Goal: Check status: Check status

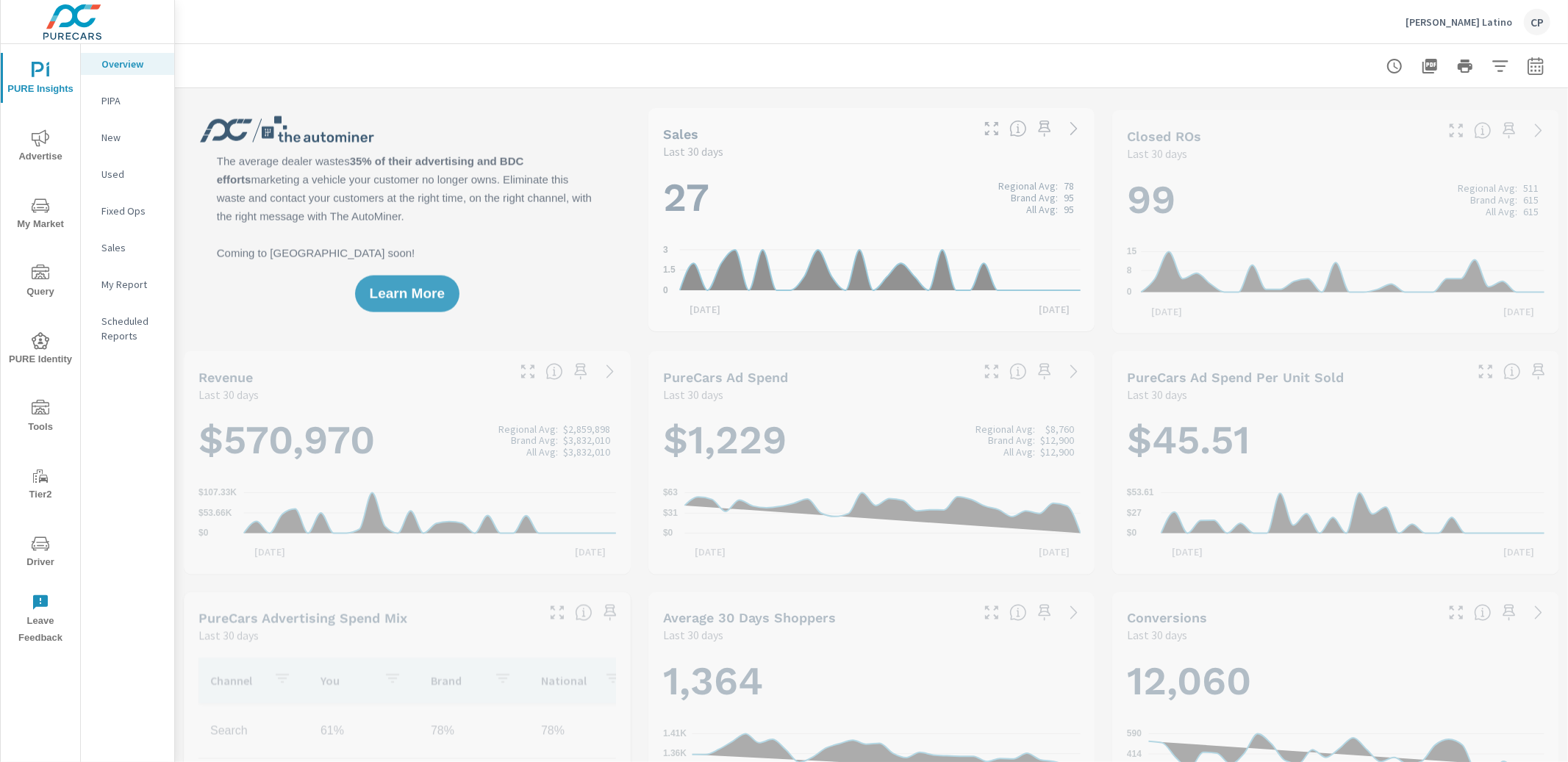
scroll to position [1, 0]
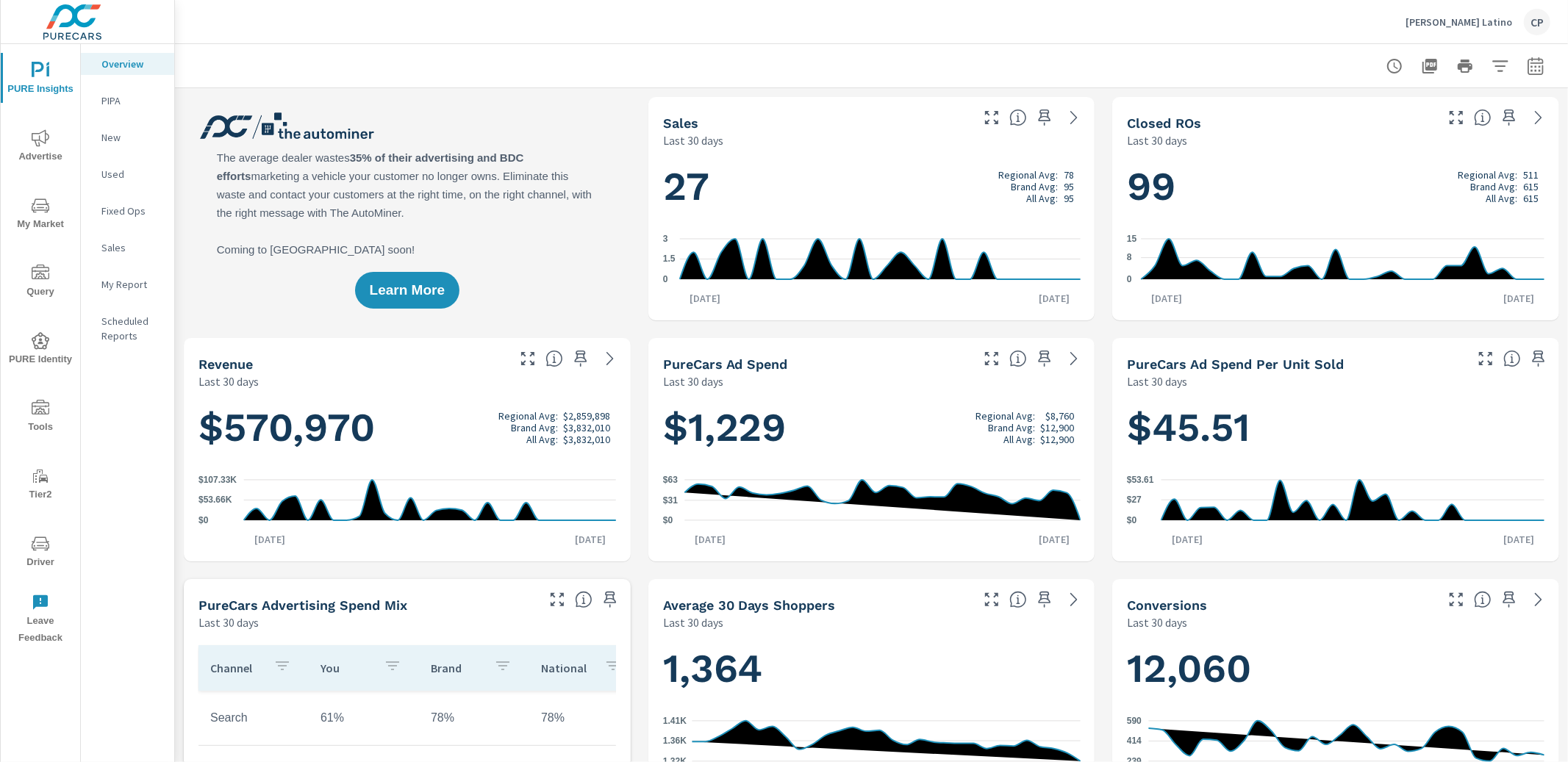
click at [1538, 68] on icon "button" at bounding box center [1535, 66] width 18 height 18
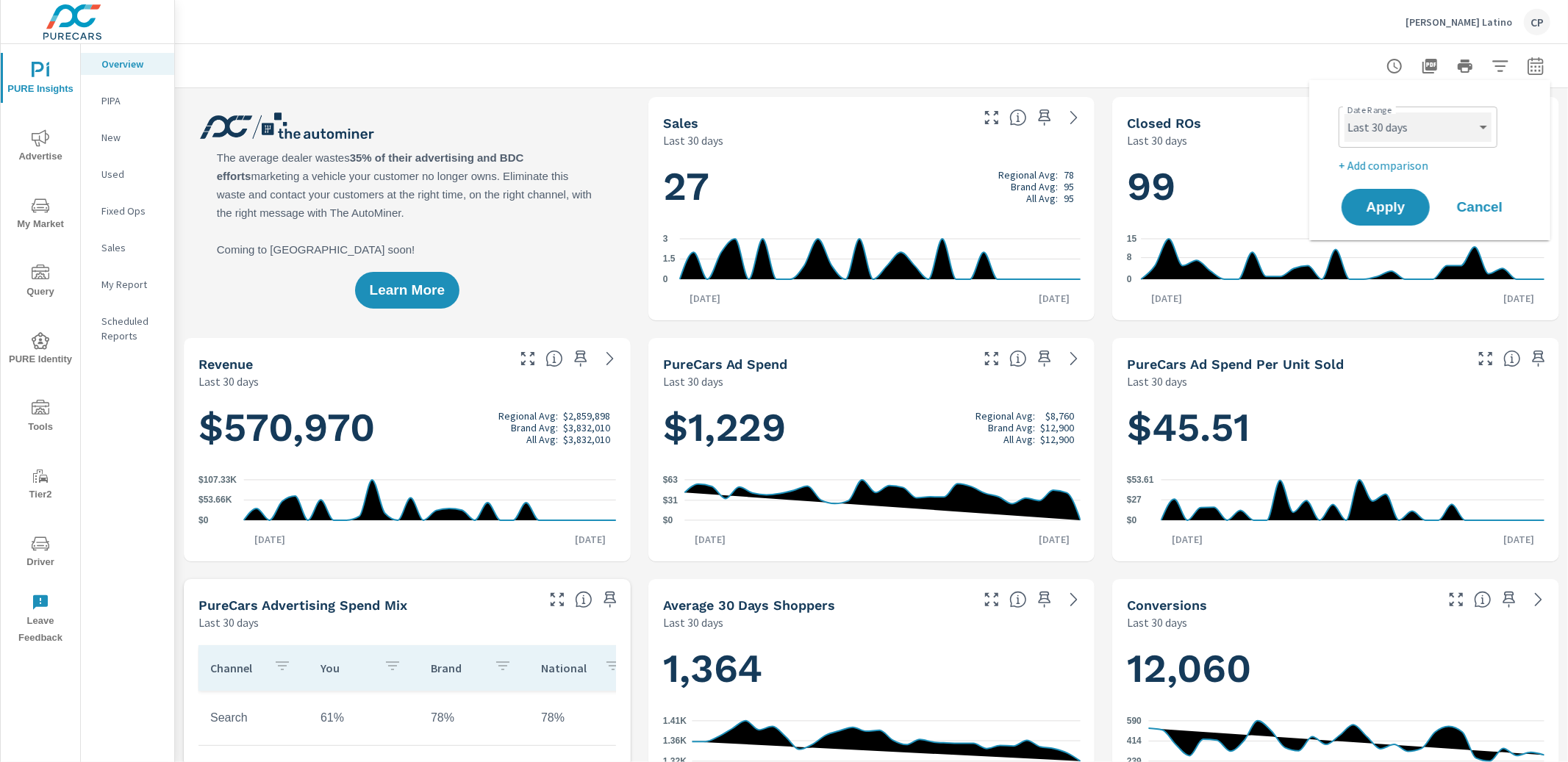
click at [1363, 134] on select "Custom [DATE] Last week Last 7 days Last 14 days Last 30 days Last 45 days Last…" at bounding box center [1417, 127] width 147 height 29
click at [1345, 112] on select "Custom [DATE] Last week Last 7 days Last 14 days Last 30 days Last 45 days Last…" at bounding box center [1417, 127] width 147 height 29
select select "Month to date"
click at [1382, 217] on button "Apply" at bounding box center [1385, 207] width 91 height 38
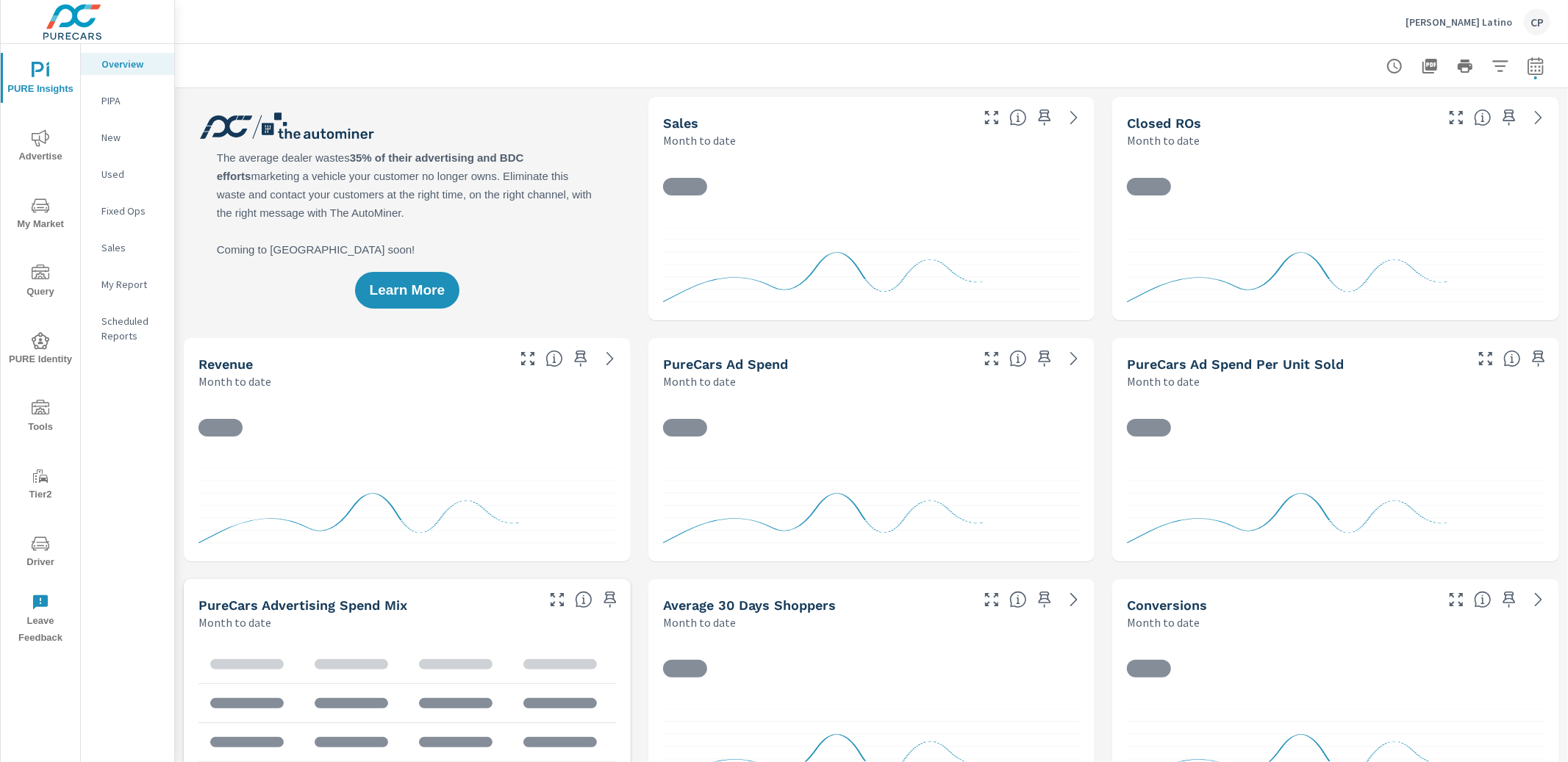
scroll to position [1, 0]
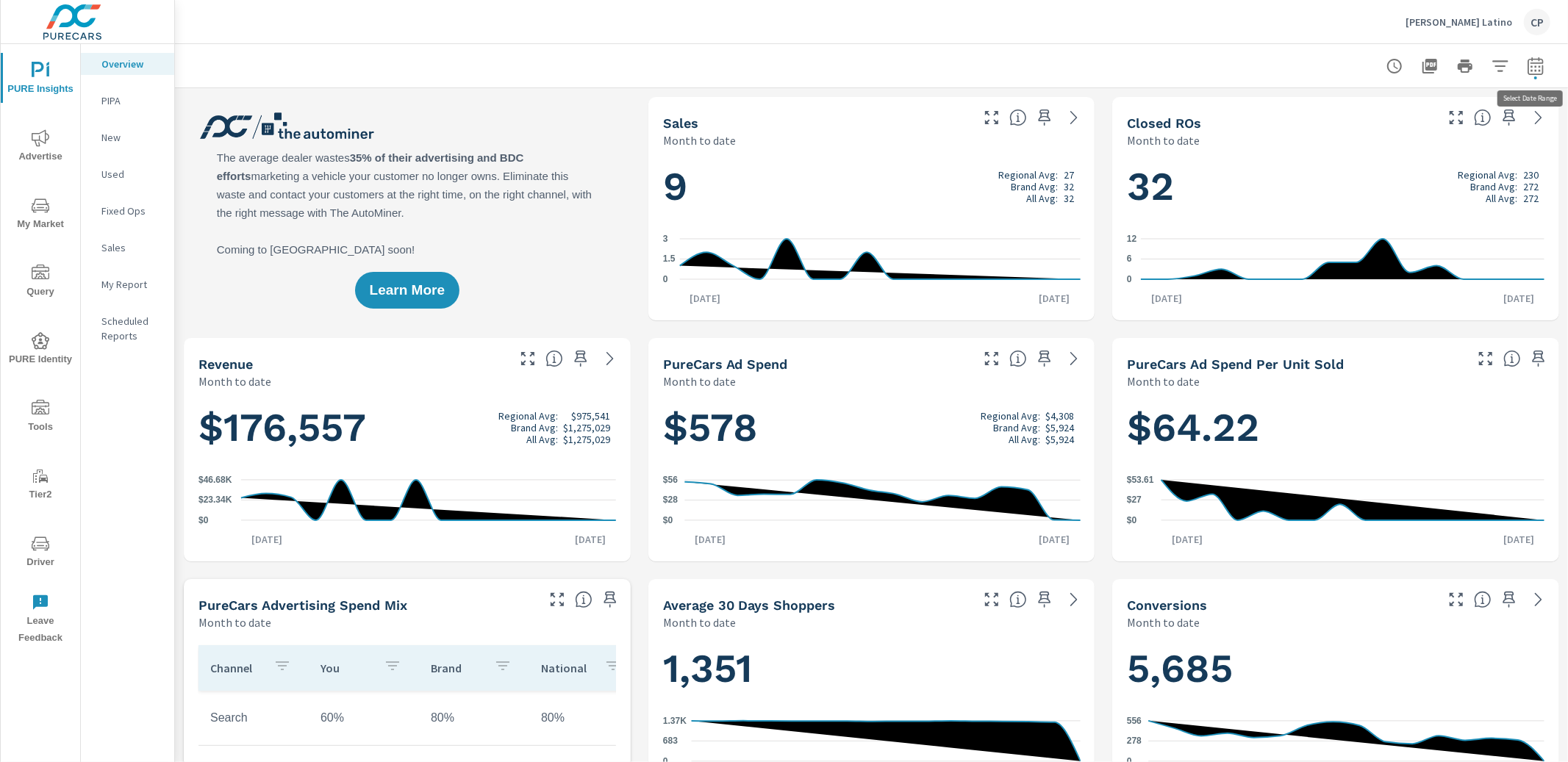
click at [1530, 67] on icon "button" at bounding box center [1535, 66] width 18 height 18
select select "Month to date"
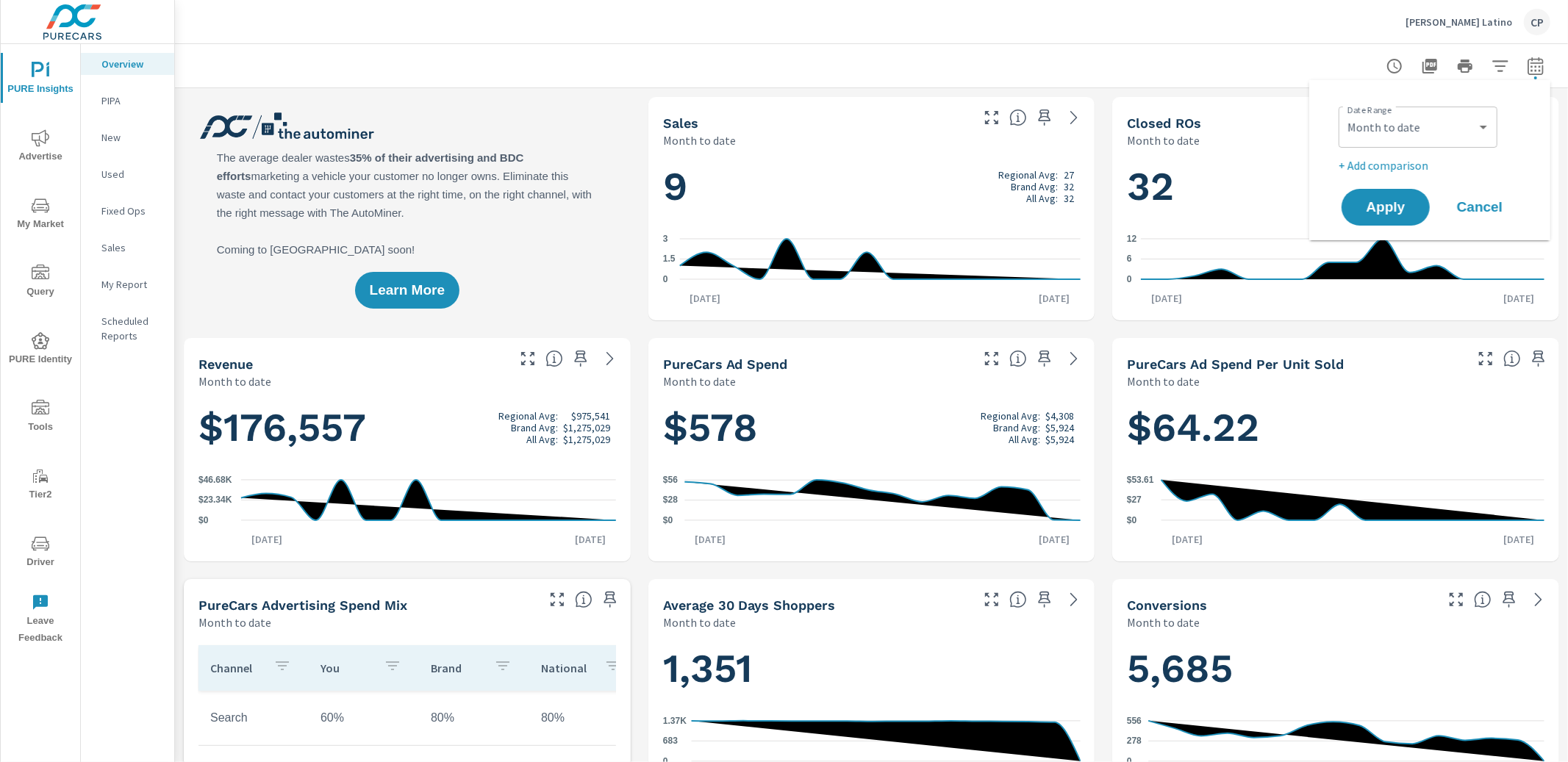
click at [1401, 163] on p "+ Add comparison" at bounding box center [1432, 165] width 188 height 18
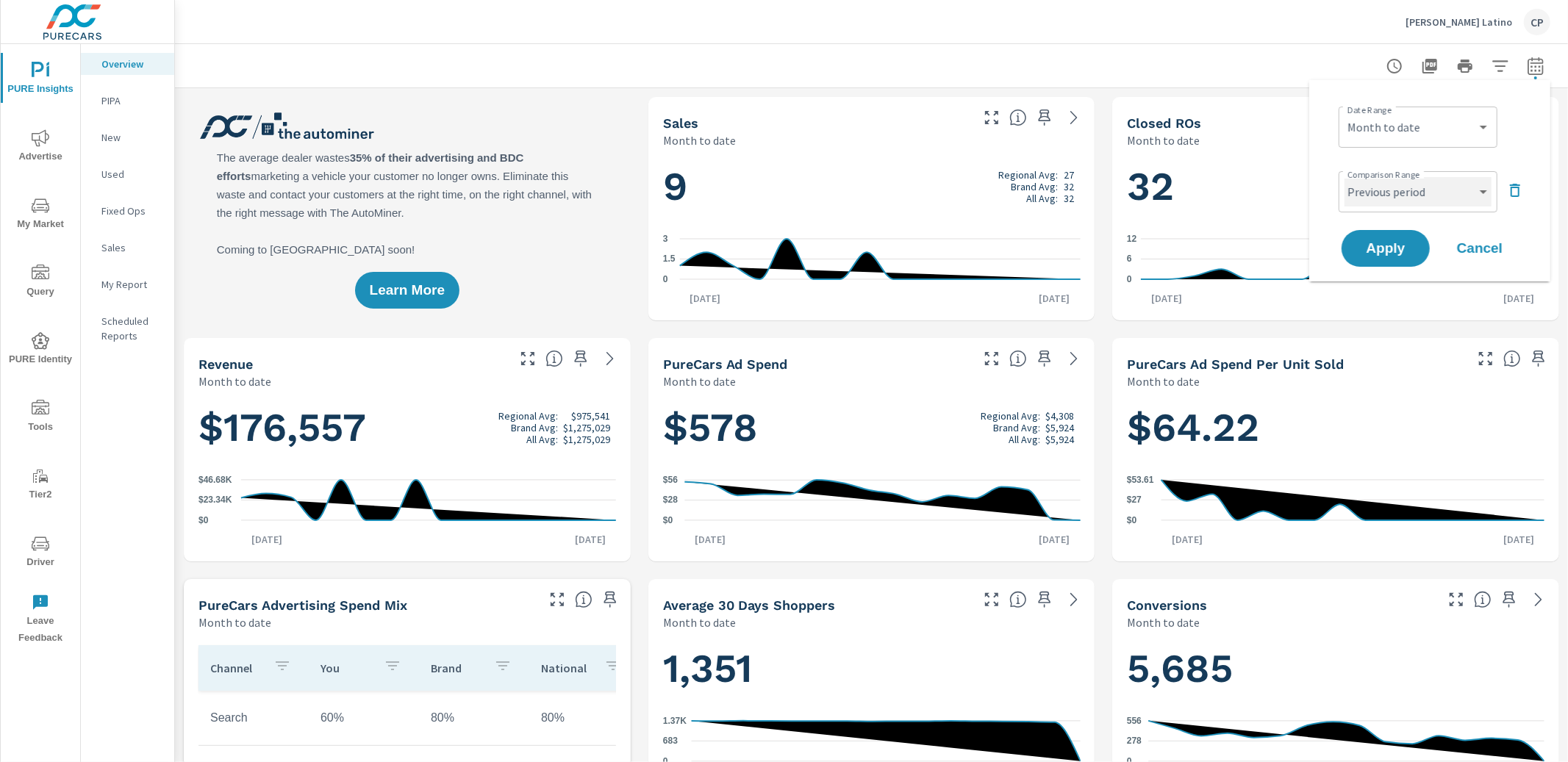
click at [1395, 201] on select "Custom Previous period Previous month Previous year" at bounding box center [1417, 192] width 147 height 29
click at [1345, 177] on select "Custom Previous period Previous month Previous year" at bounding box center [1417, 192] width 147 height 29
select select "custom"
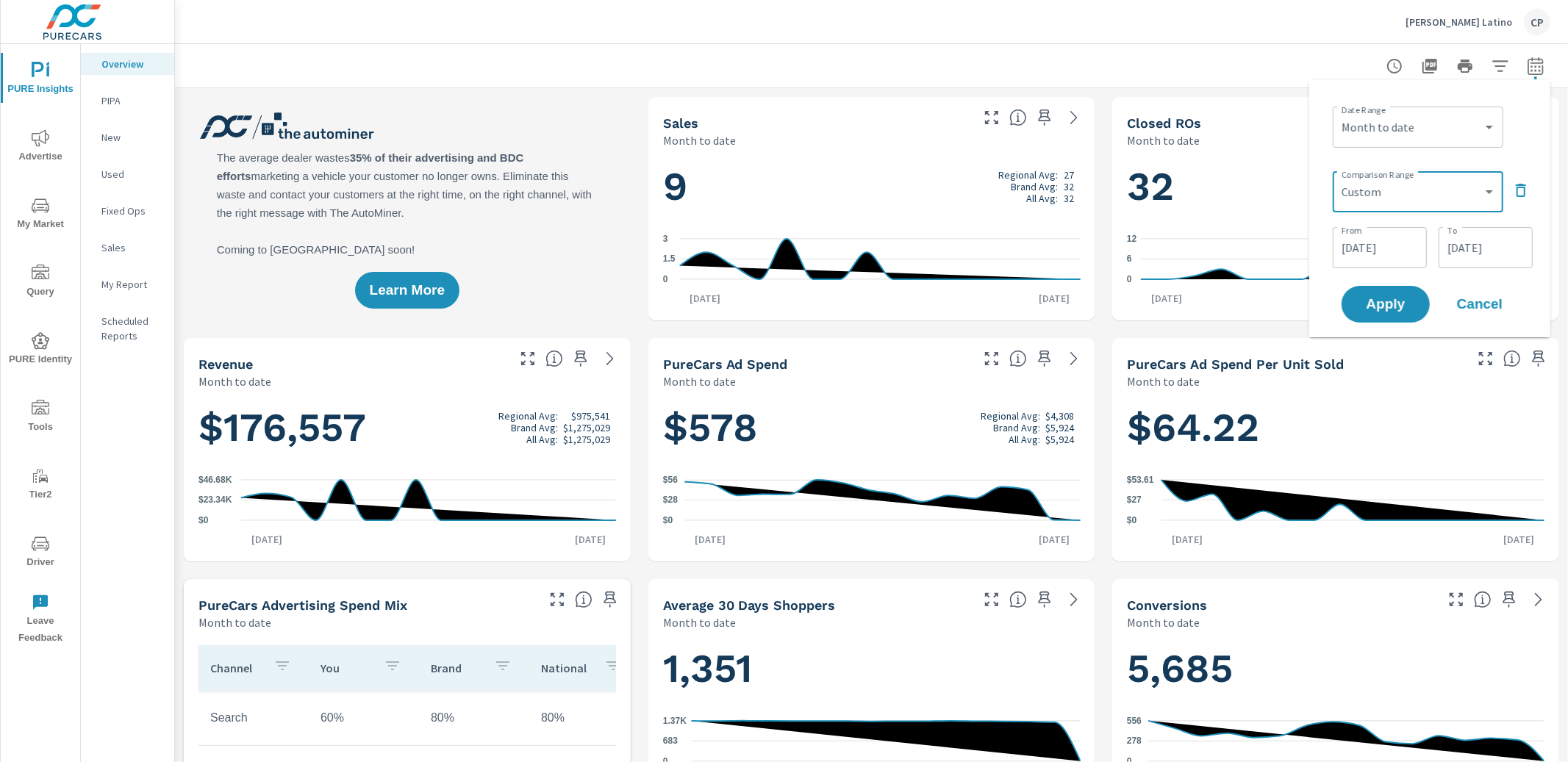
click at [1381, 238] on input "[DATE]" at bounding box center [1379, 247] width 82 height 29
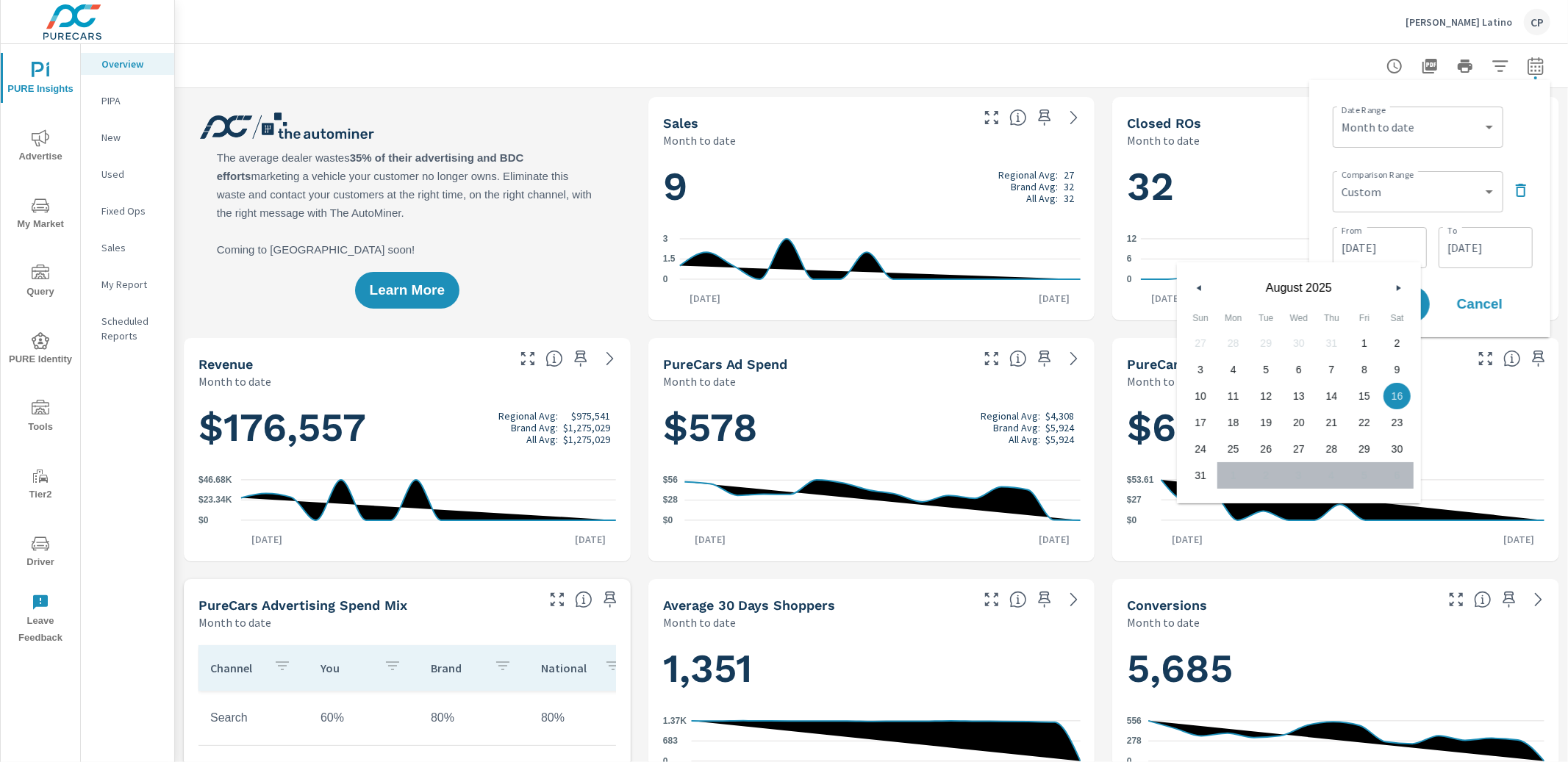
drag, startPoint x: 1360, startPoint y: 337, endPoint x: 1378, endPoint y: 332, distance: 18.7
click at [1361, 336] on span "1" at bounding box center [1365, 343] width 33 height 19
type input "[DATE]"
click at [1458, 256] on input "[DATE]" at bounding box center [1485, 247] width 82 height 29
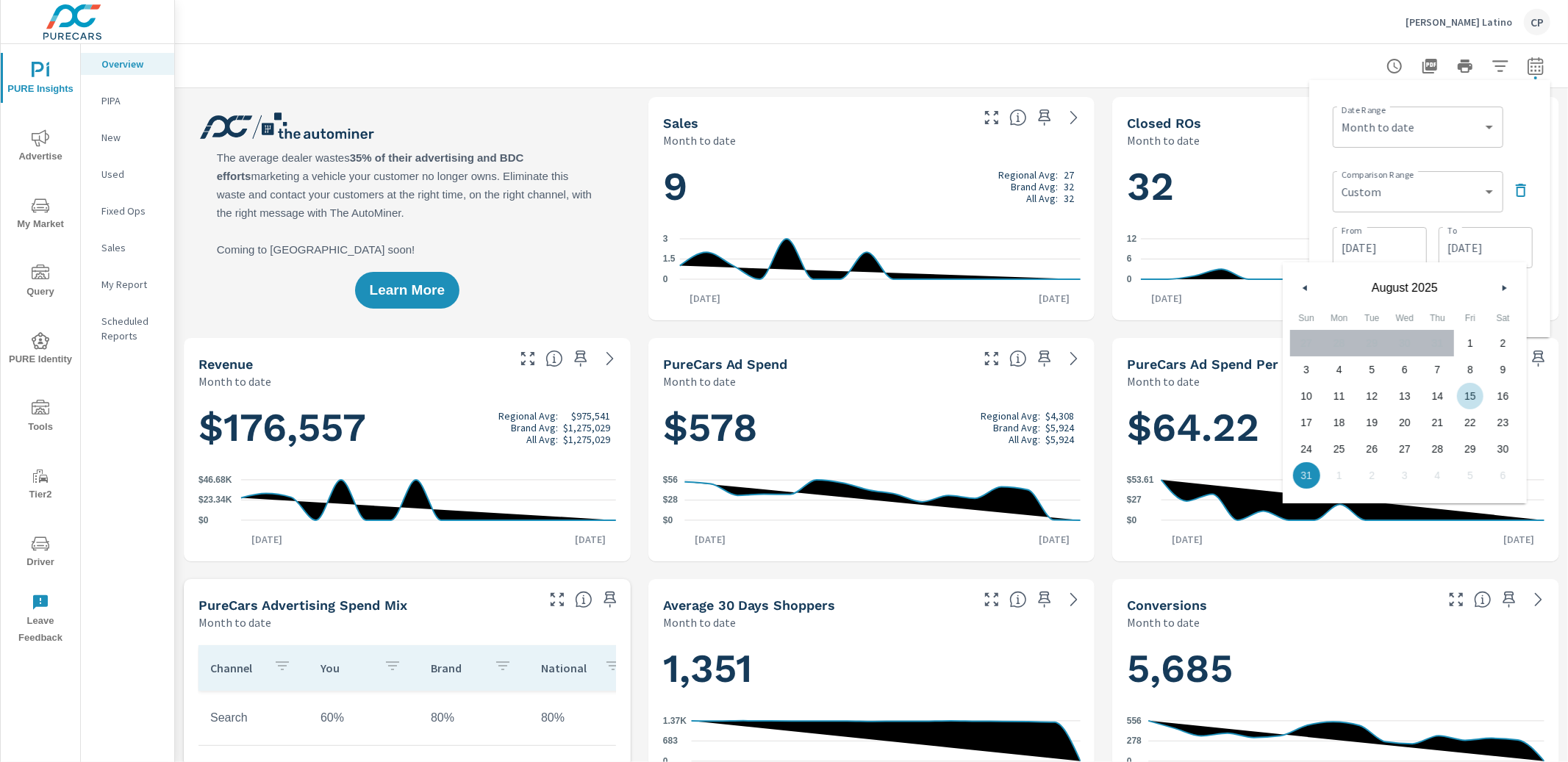
click at [1475, 399] on span "15" at bounding box center [1470, 396] width 33 height 19
type input "[DATE]"
click at [1518, 207] on div "Comparison Range Custom Previous period Previous month Previous year ​" at bounding box center [1432, 190] width 200 height 50
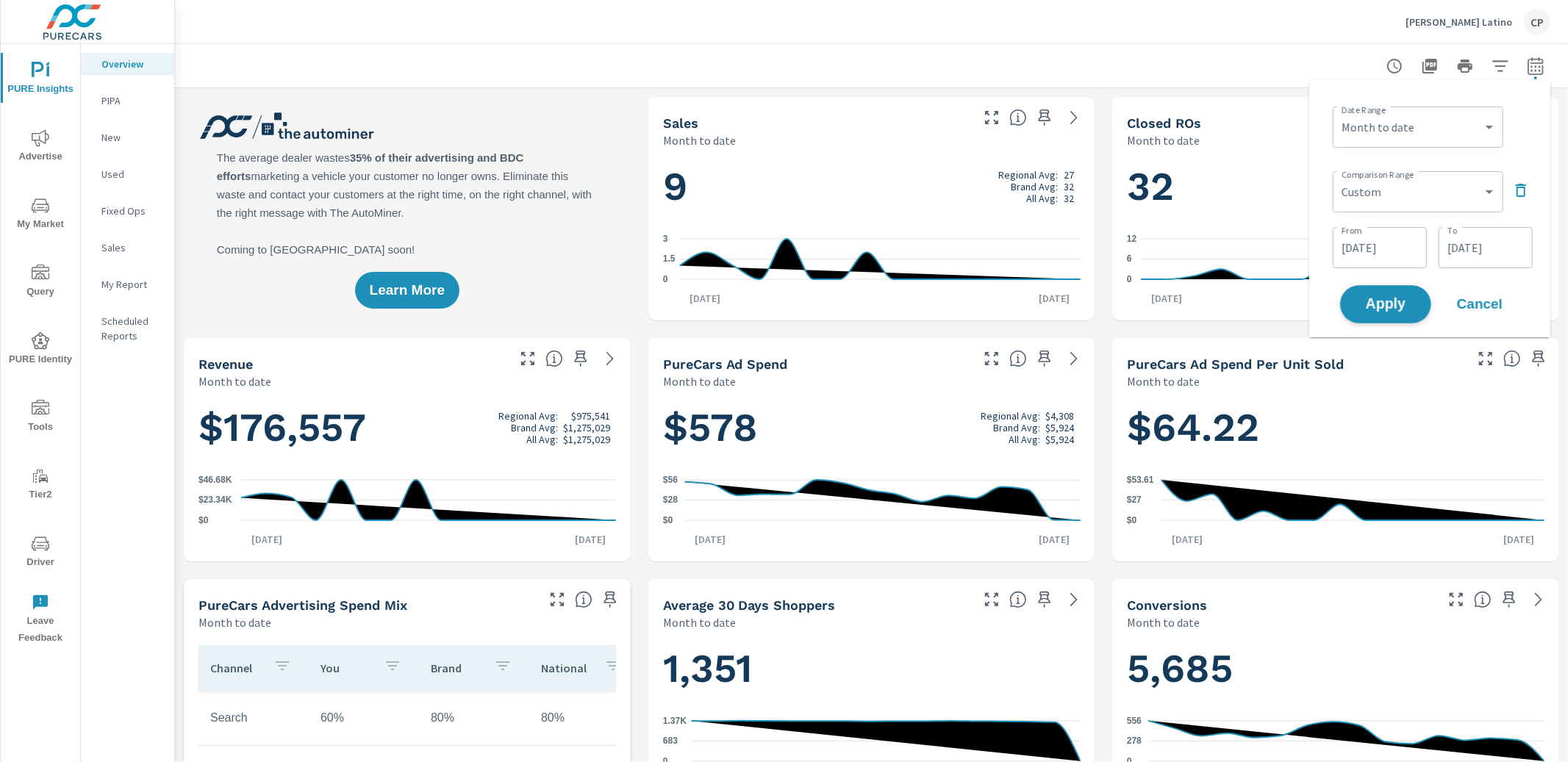
click at [1408, 304] on span "Apply" at bounding box center [1385, 305] width 60 height 14
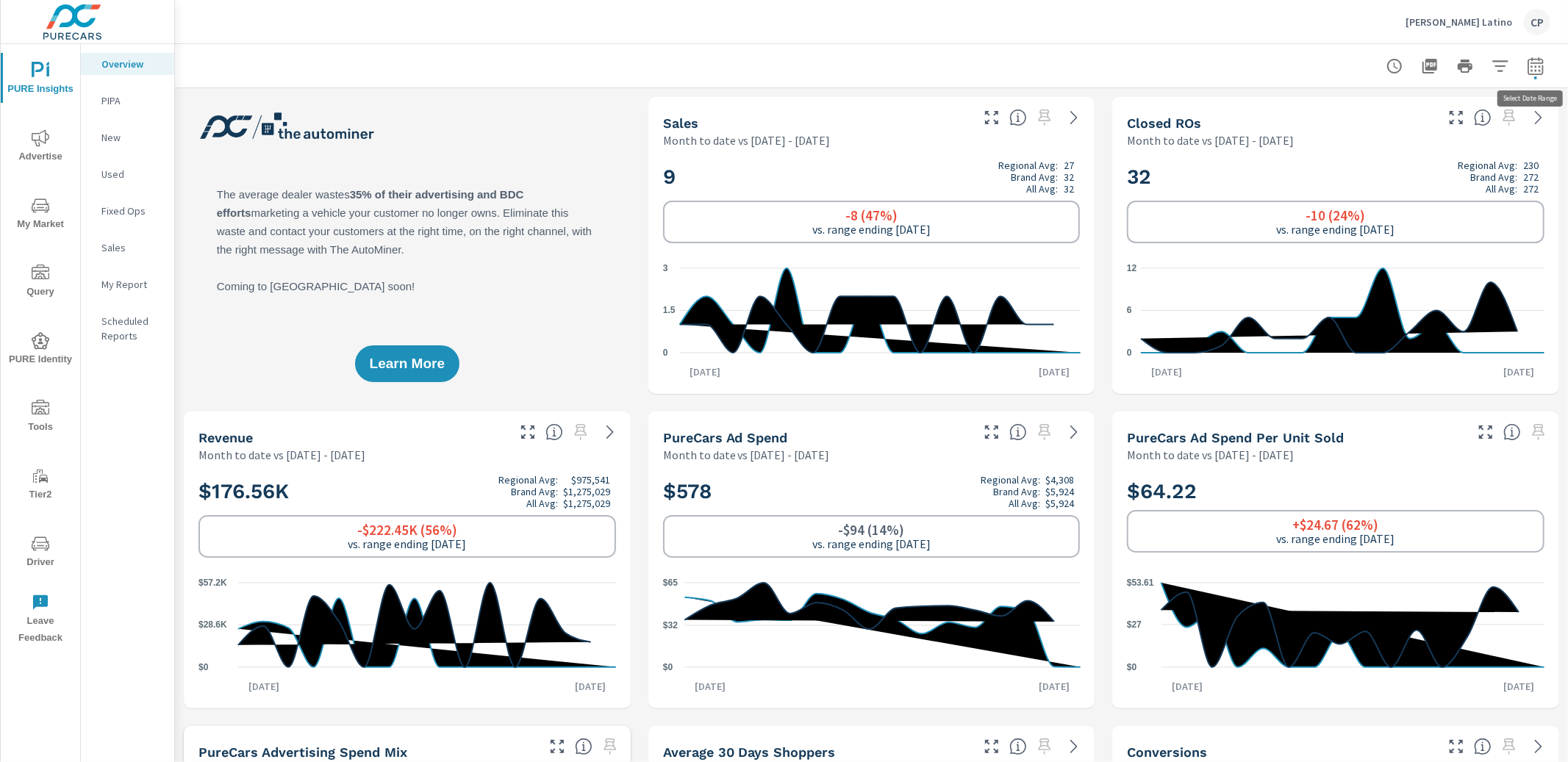
click at [1541, 64] on icon "button" at bounding box center [1535, 66] width 18 height 18
select select "Month to date"
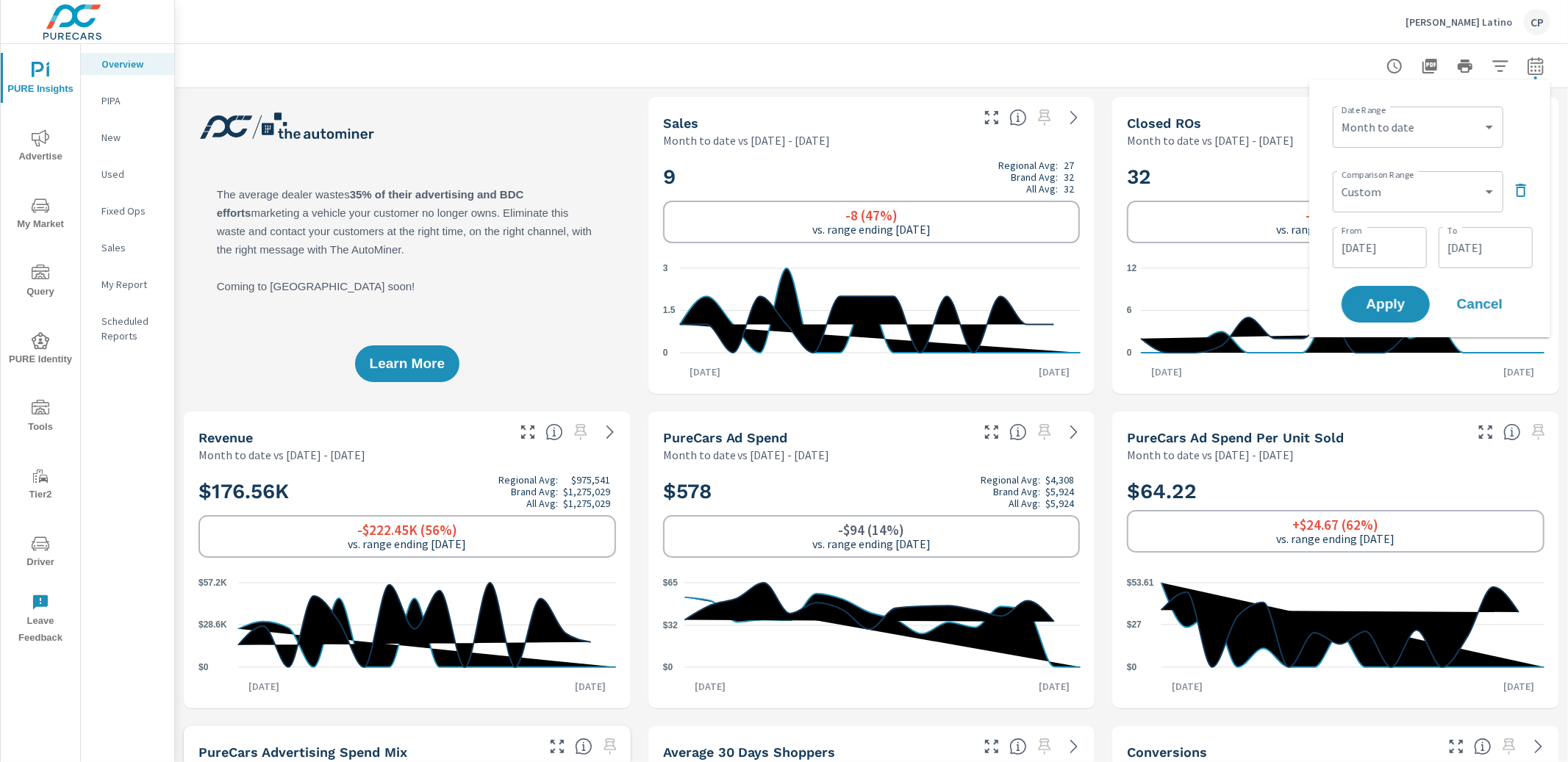
click at [1472, 292] on button "Cancel" at bounding box center [1479, 304] width 88 height 37
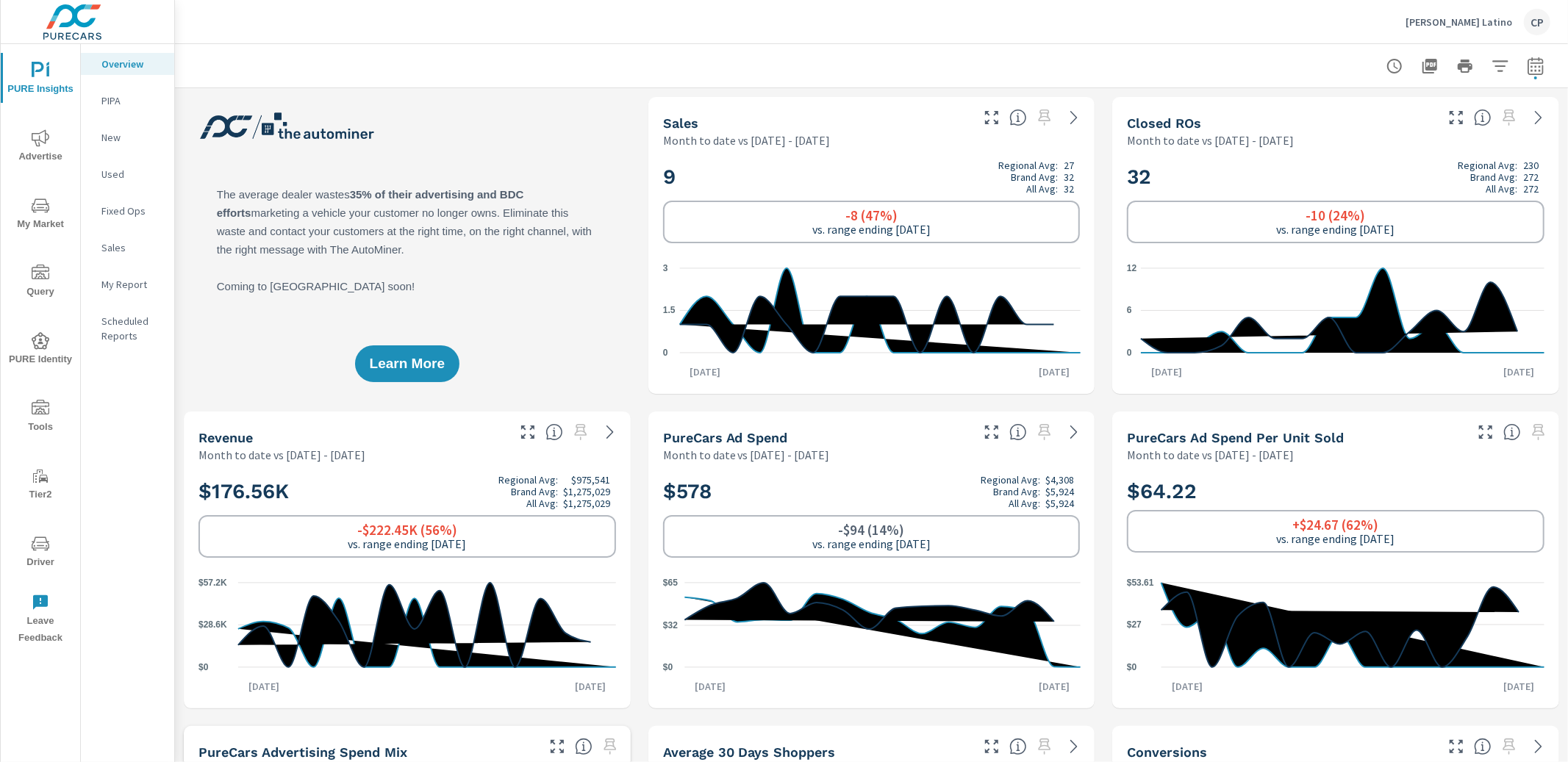
click at [1539, 70] on icon "button" at bounding box center [1535, 68] width 9 height 6
select select "Month to date"
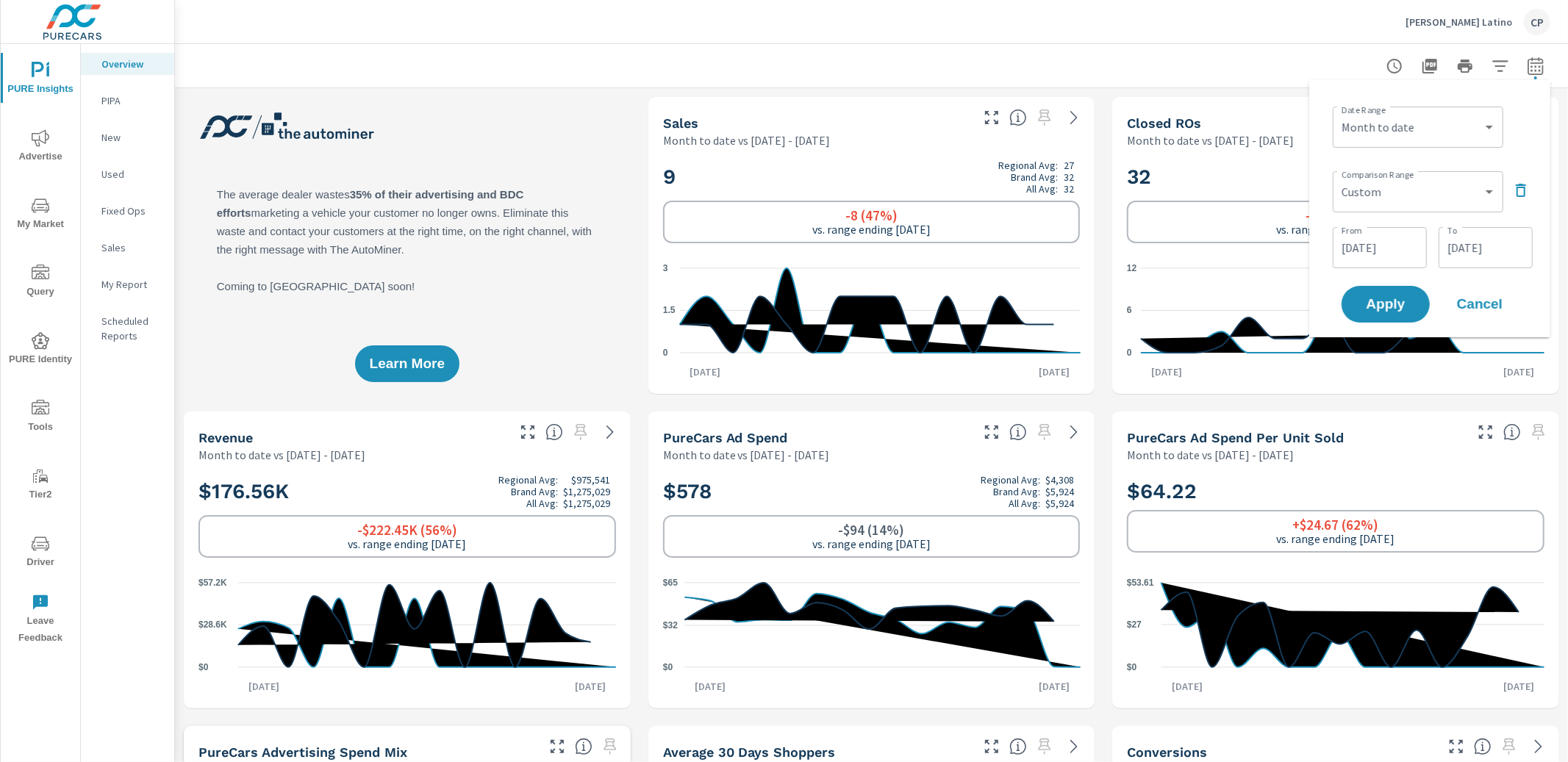
click at [1521, 205] on div "Comparison Range Custom Previous period Previous month Previous year ​" at bounding box center [1432, 190] width 200 height 50
click at [1519, 192] on icon "button" at bounding box center [1520, 190] width 18 height 18
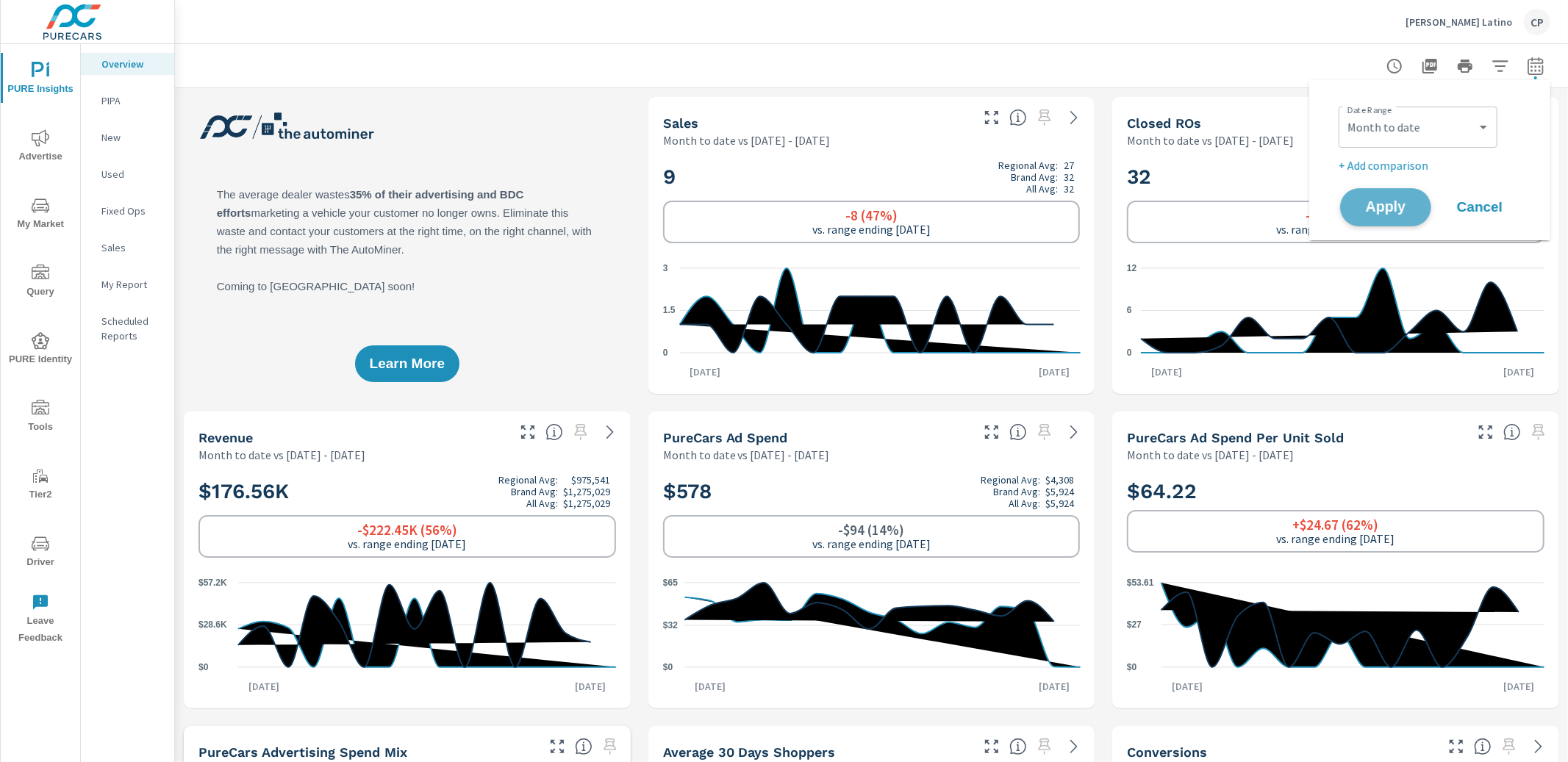
click at [1379, 213] on span "Apply" at bounding box center [1385, 207] width 60 height 14
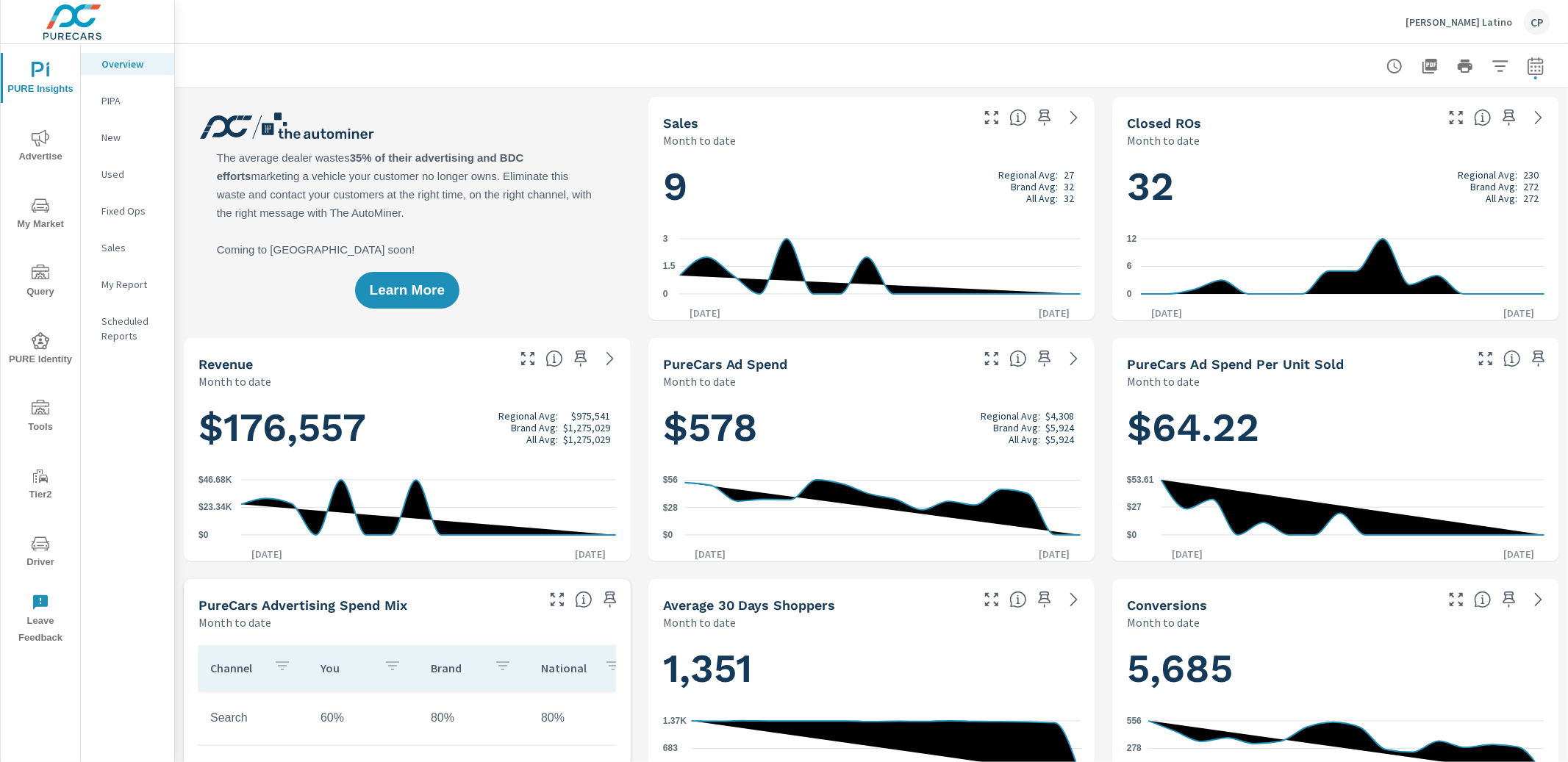
click at [1524, 63] on button "button" at bounding box center [1536, 66] width 29 height 29
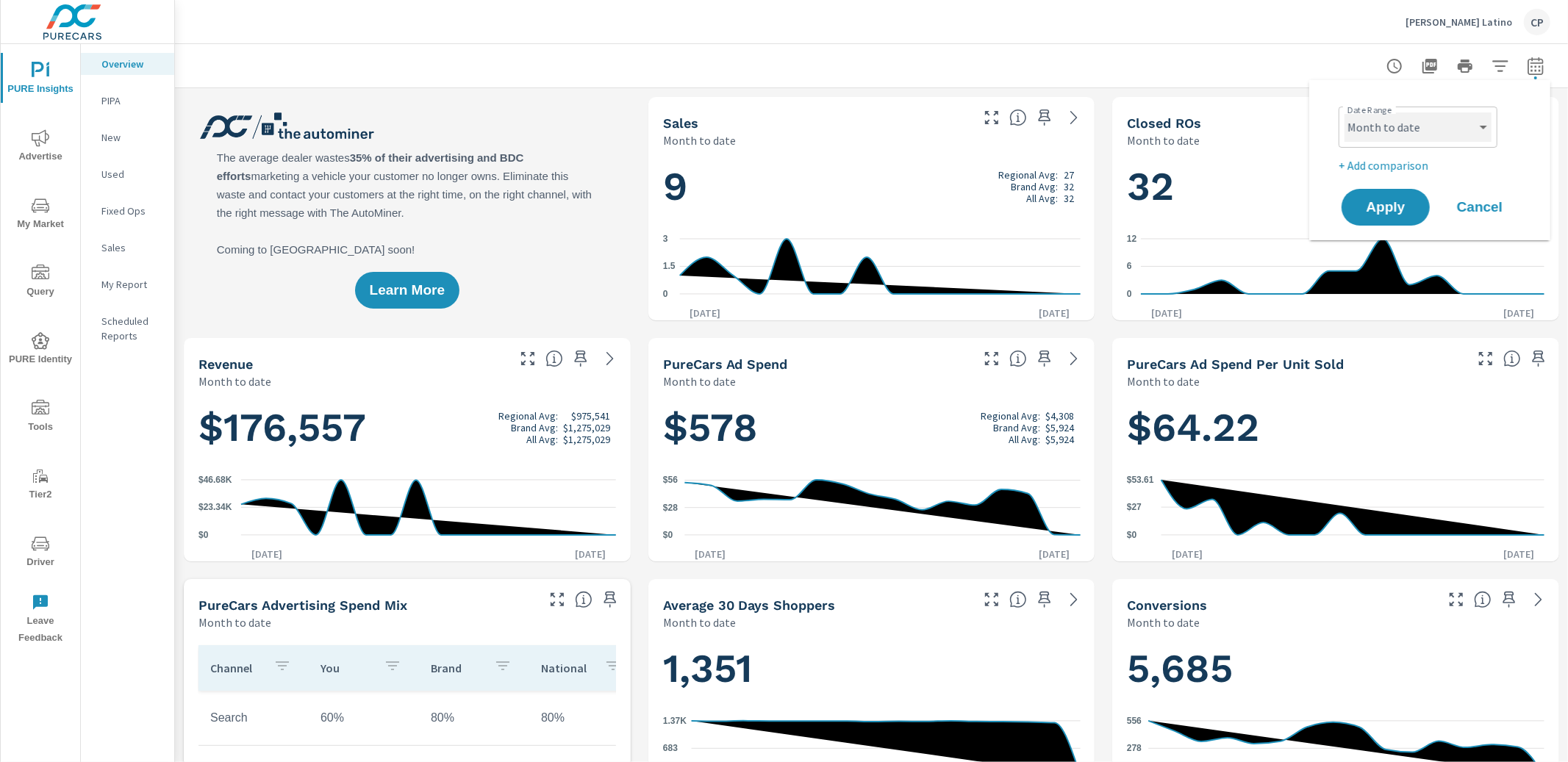
click at [1447, 133] on select "Custom [DATE] Last week Last 7 days Last 14 days Last 30 days Last 45 days Last…" at bounding box center [1417, 127] width 147 height 29
click at [1345, 112] on select "Custom [DATE] Last week Last 7 days Last 14 days Last 30 days Last 45 days Last…" at bounding box center [1417, 127] width 147 height 29
select select "Last month"
click at [1396, 219] on button "Apply" at bounding box center [1385, 207] width 91 height 38
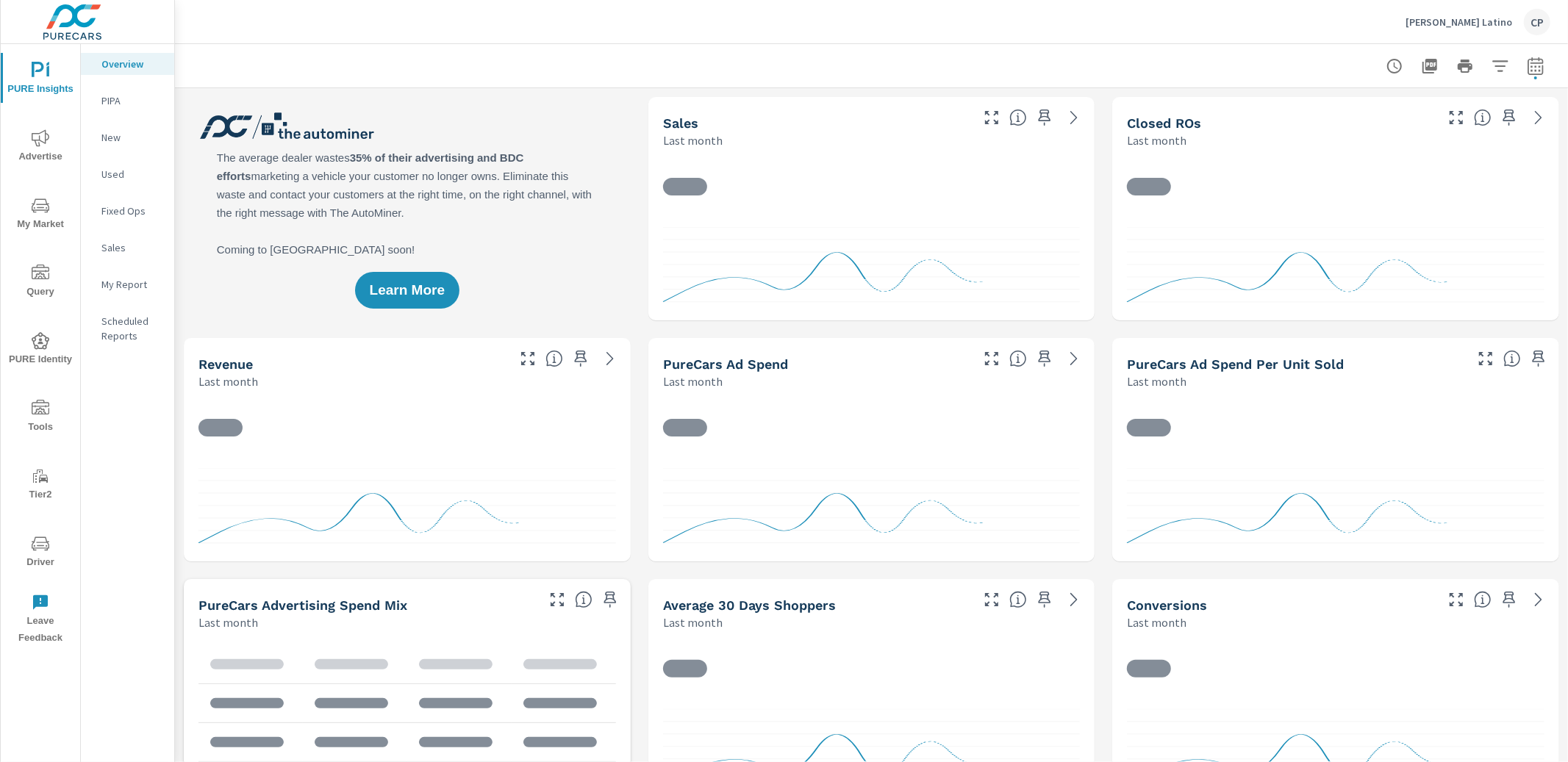
scroll to position [1, 0]
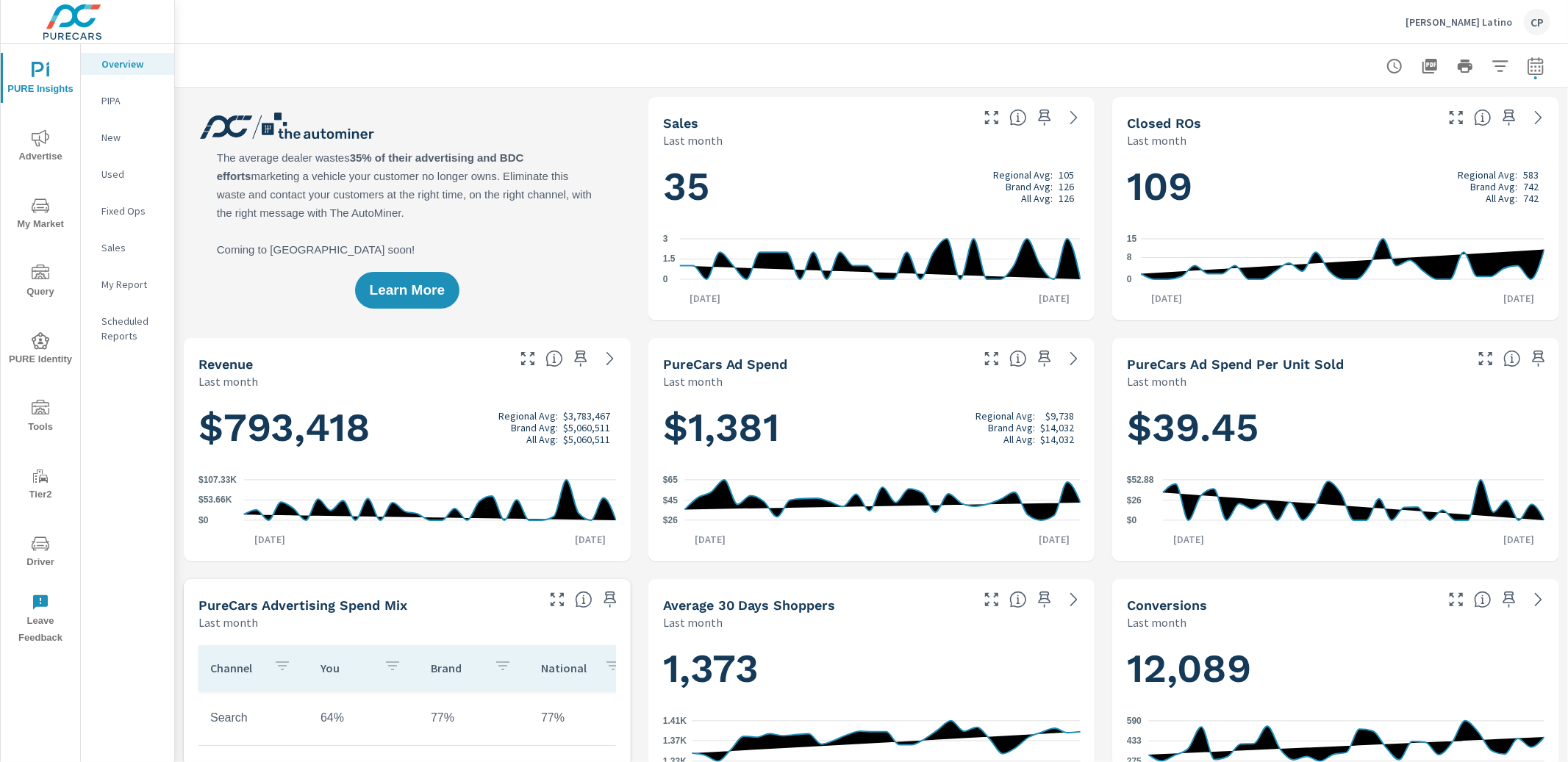
drag, startPoint x: 1288, startPoint y: 49, endPoint x: 1260, endPoint y: 54, distance: 28.4
click at [1286, 49] on div at bounding box center [872, 65] width 1358 height 43
